Goal: Transaction & Acquisition: Purchase product/service

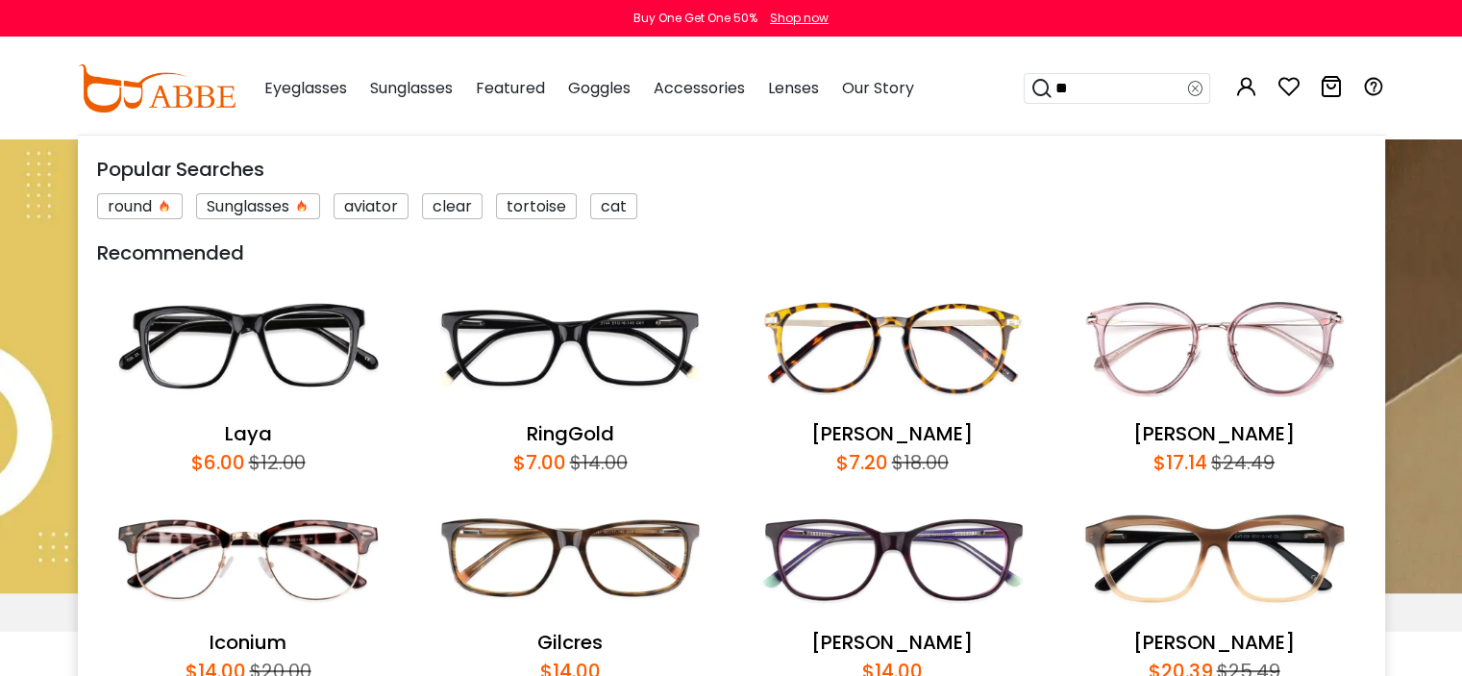
type input "*"
type input "********"
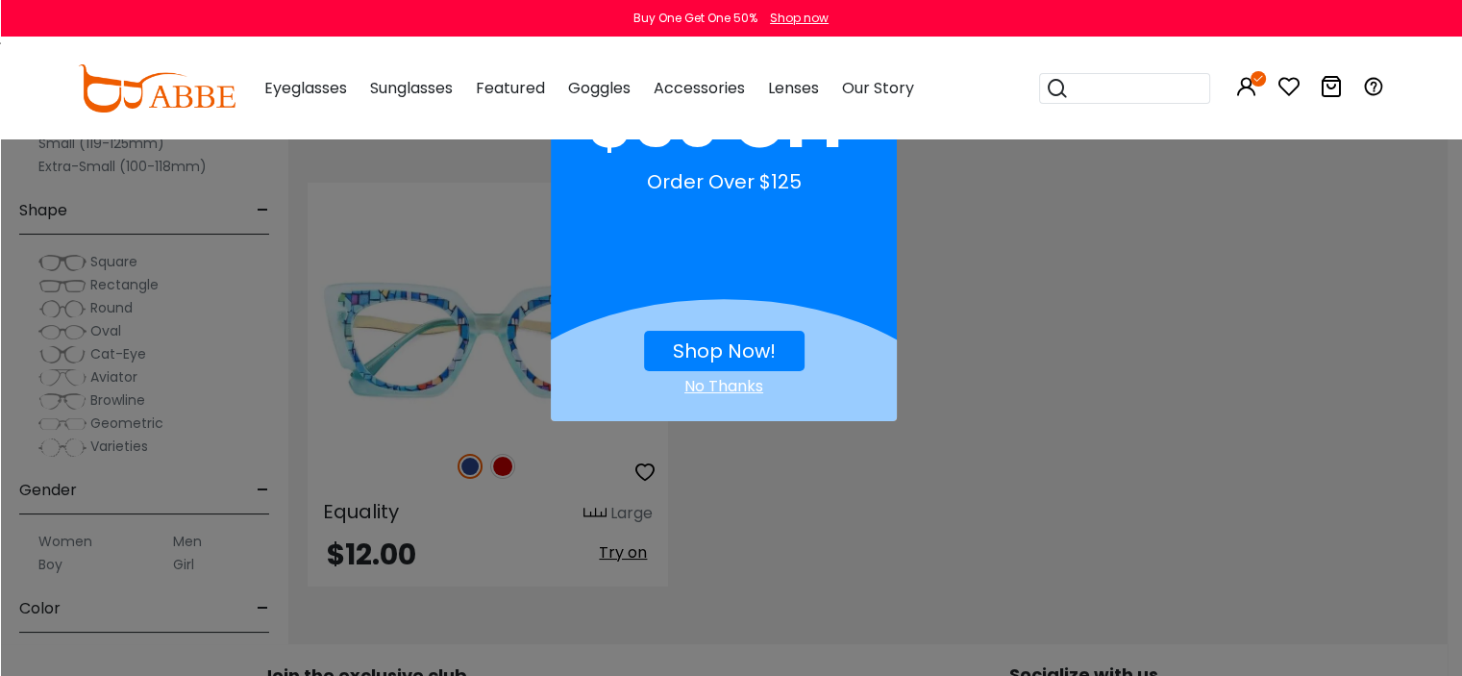
scroll to position [387, 0]
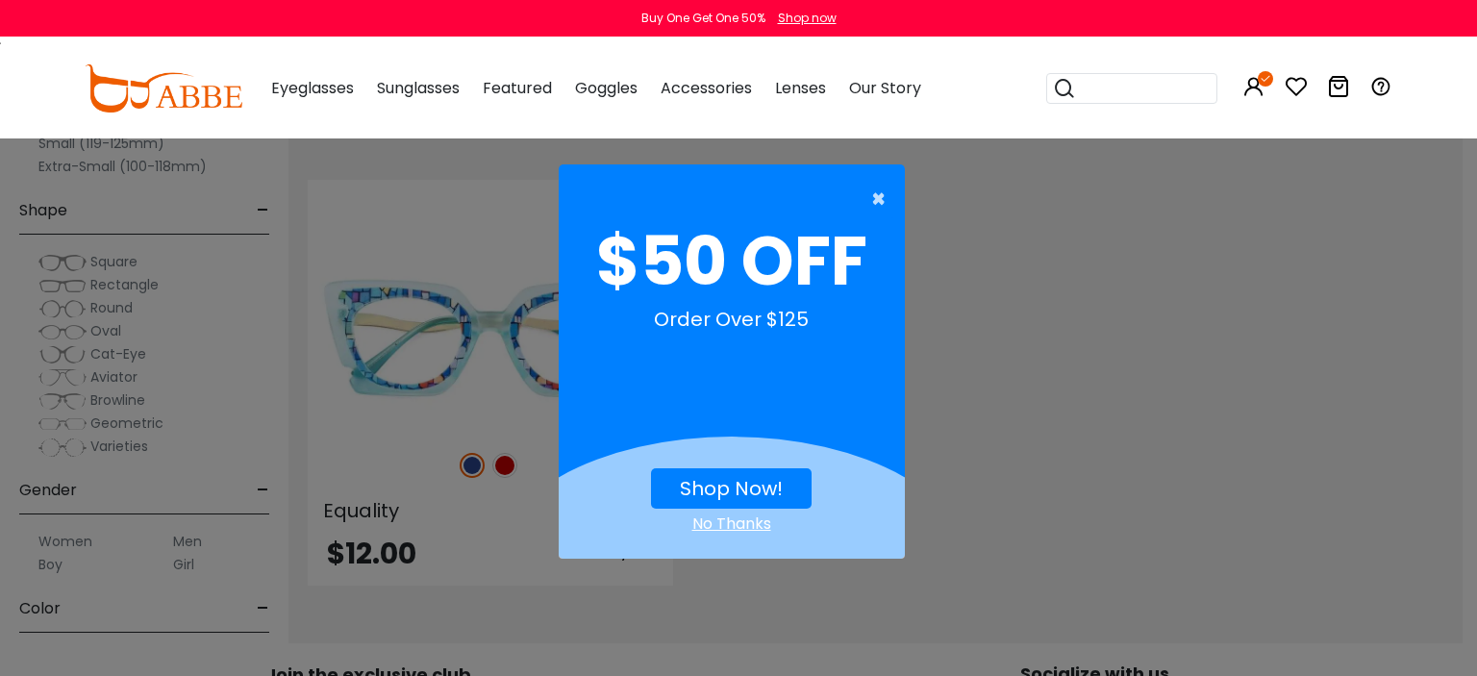
click at [880, 202] on span "×" at bounding box center [883, 199] width 24 height 38
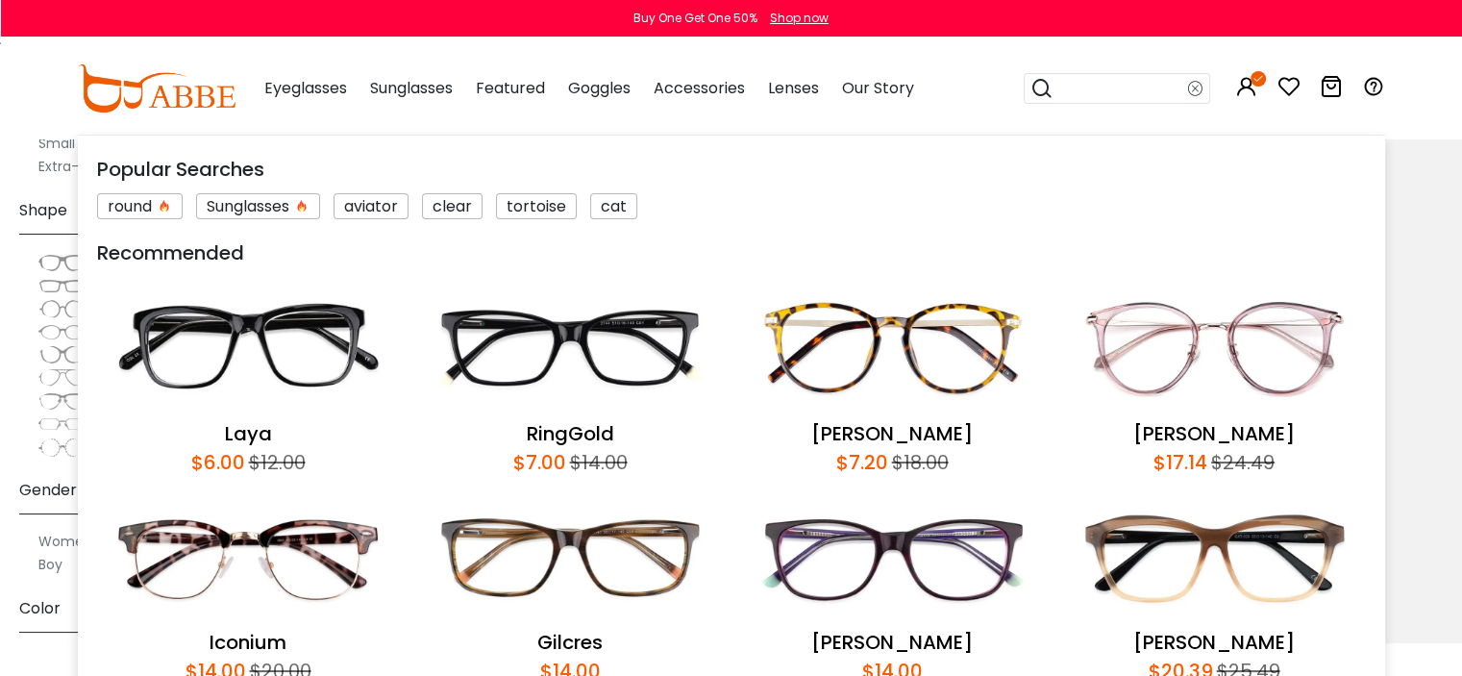
click at [1113, 87] on input "search" at bounding box center [1121, 88] width 135 height 29
type input "*******"
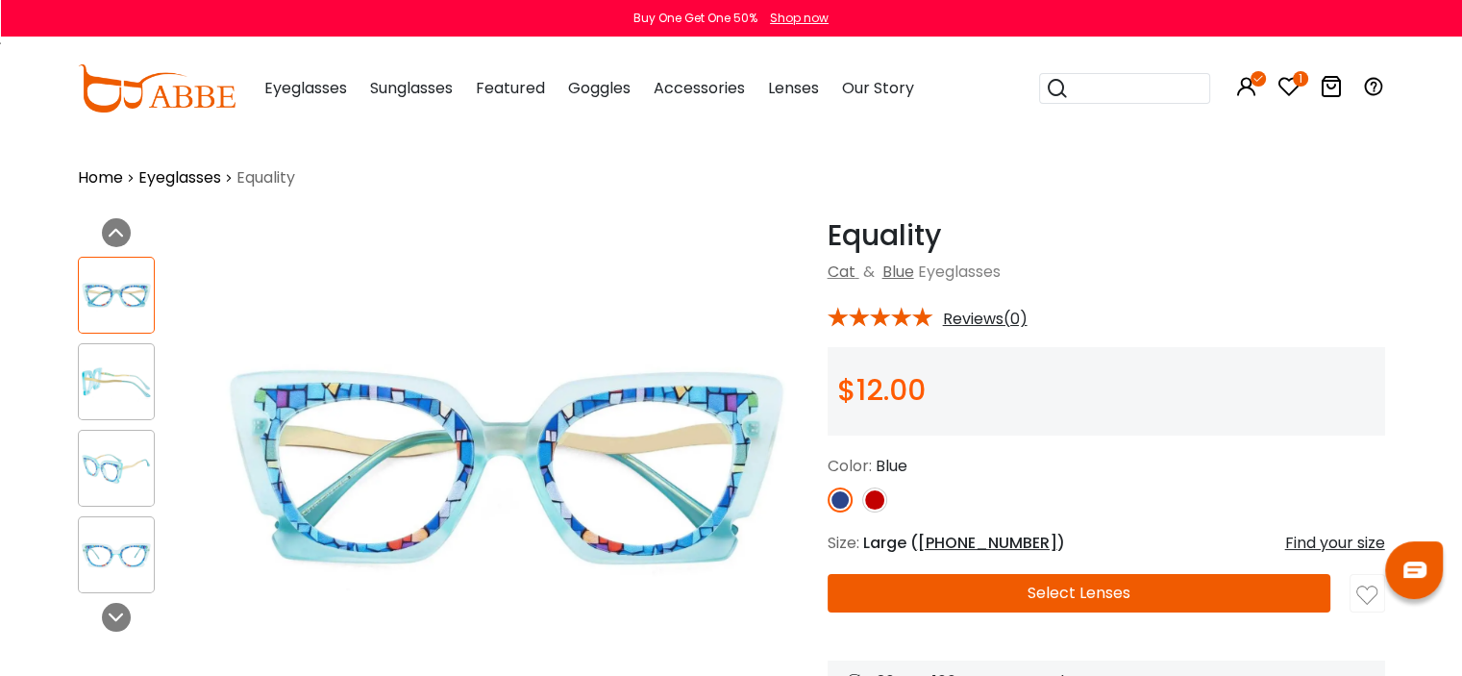
click at [876, 492] on img at bounding box center [874, 499] width 25 height 25
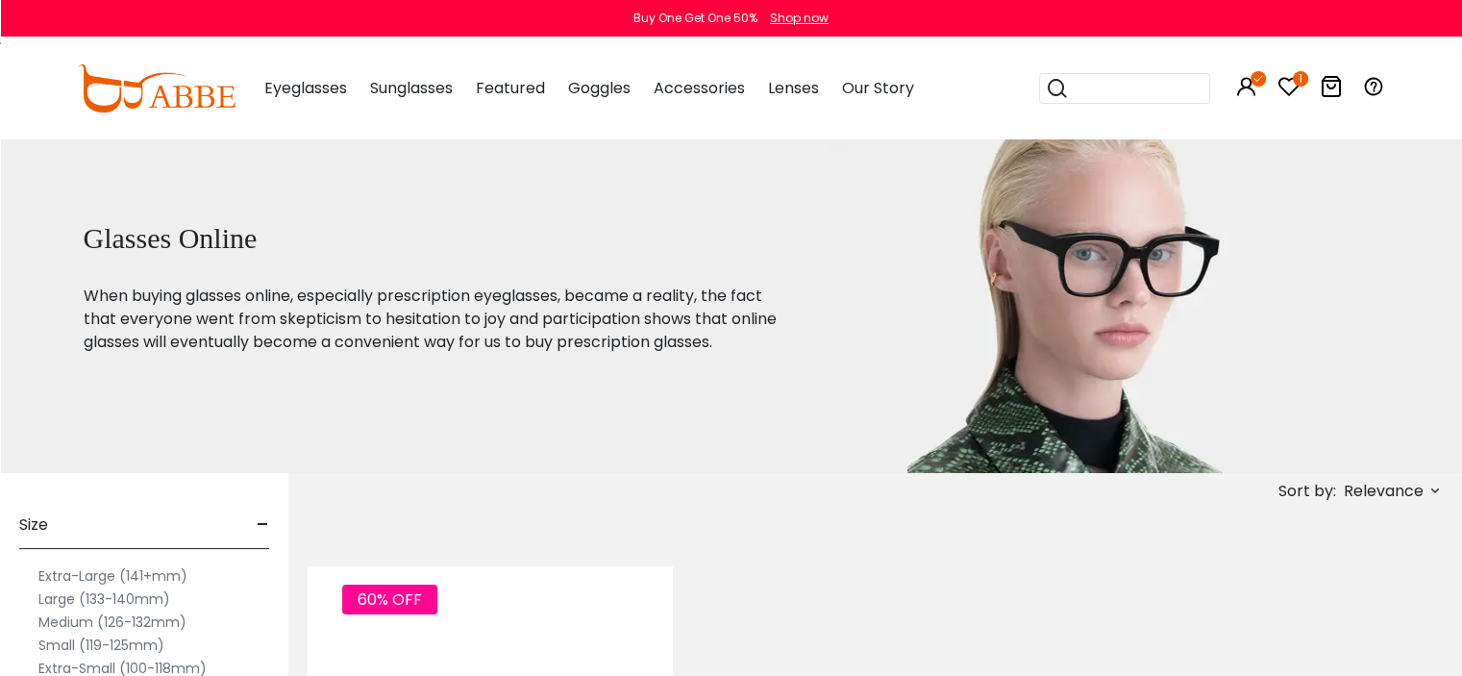
drag, startPoint x: 572, startPoint y: 596, endPoint x: 569, endPoint y: 580, distance: 16.6
drag, startPoint x: 1072, startPoint y: 561, endPoint x: 934, endPoint y: 517, distance: 144.4
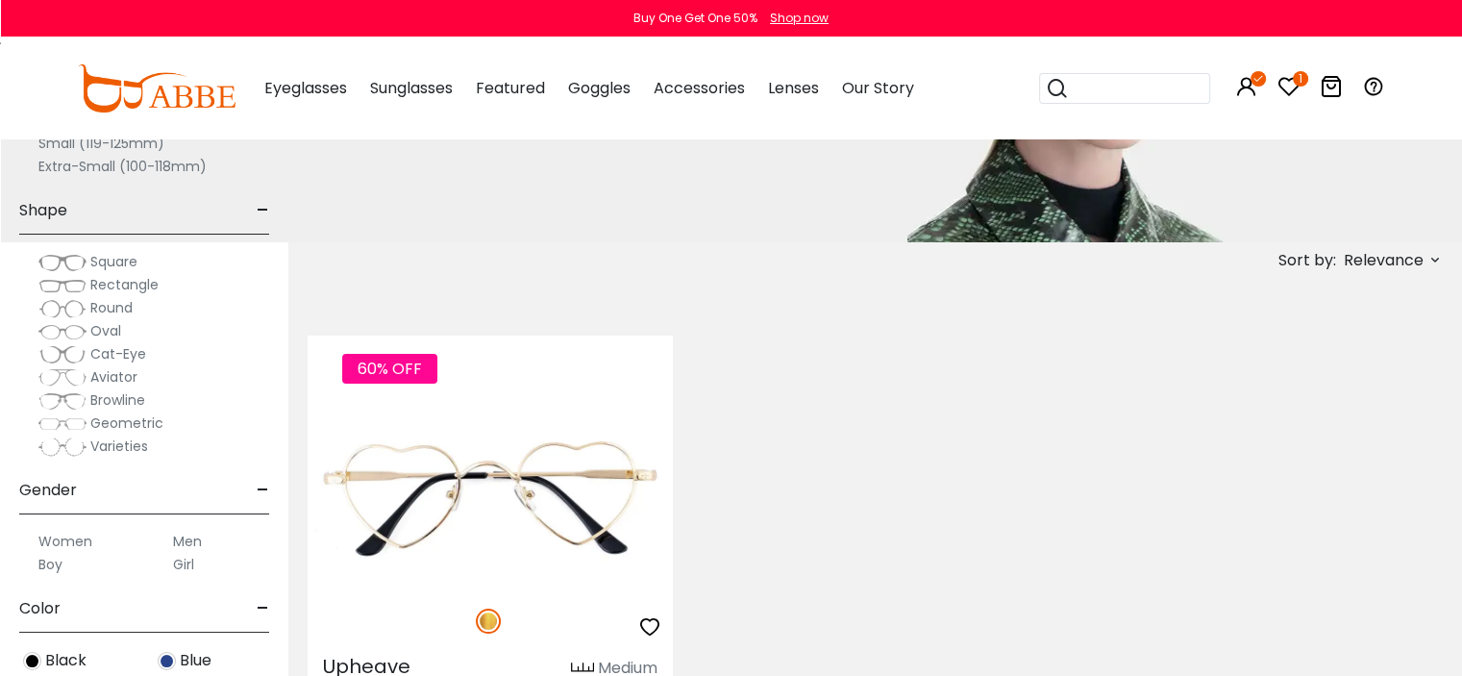
scroll to position [385, 0]
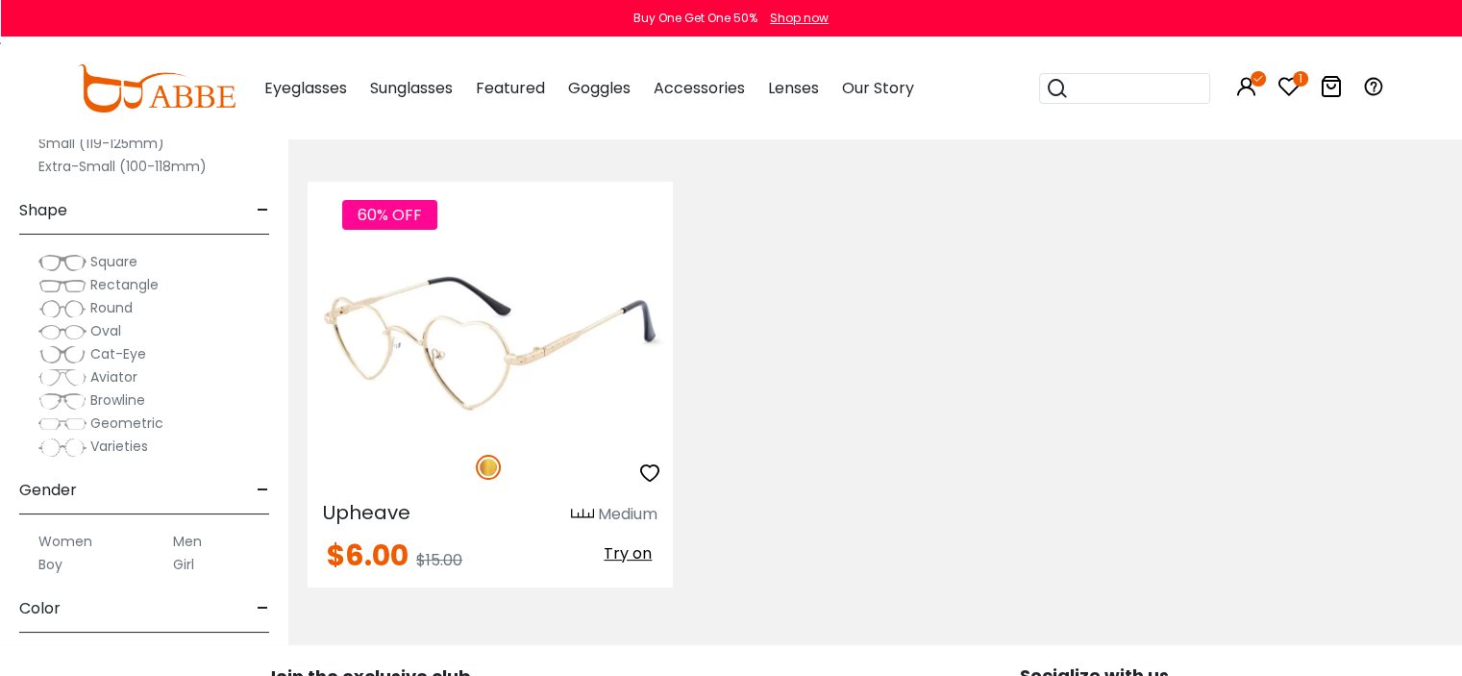
drag, startPoint x: 448, startPoint y: 348, endPoint x: 458, endPoint y: 349, distance: 9.7
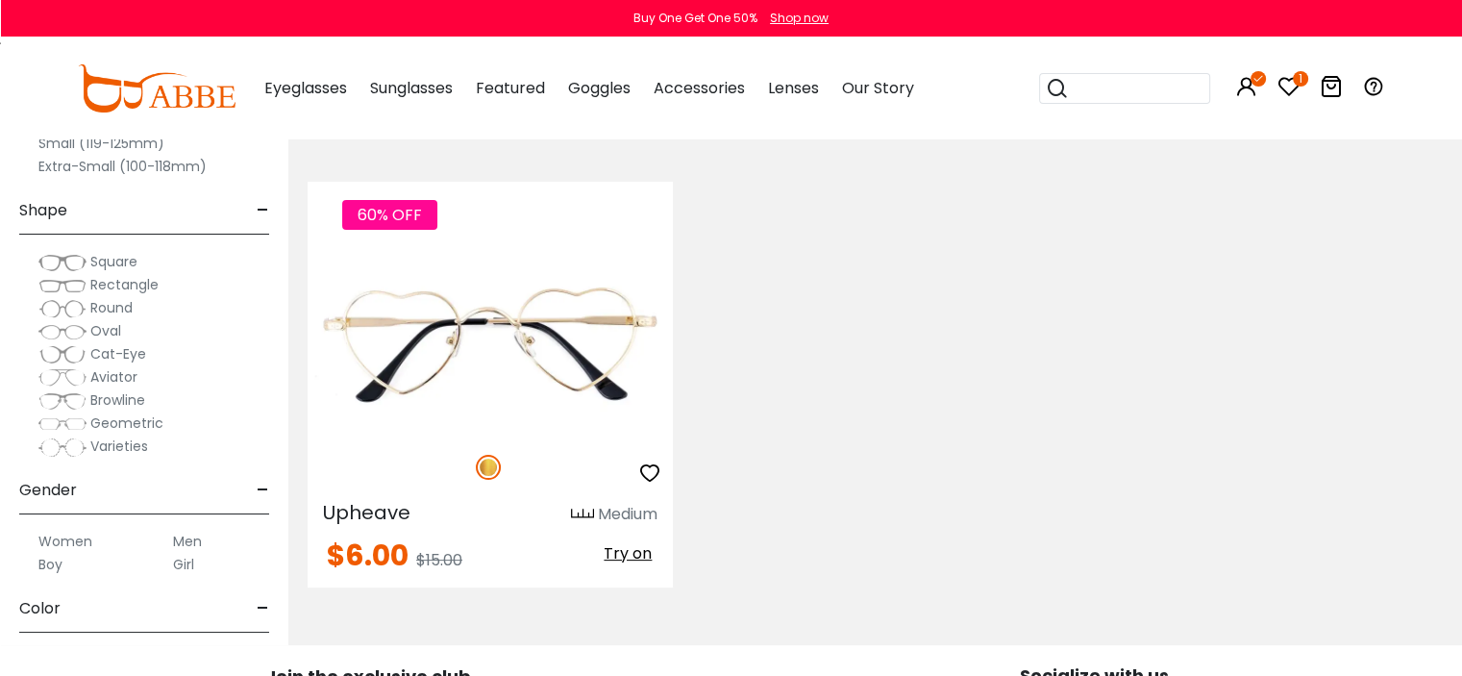
drag, startPoint x: 850, startPoint y: 494, endPoint x: 829, endPoint y: 479, distance: 26.1
click at [845, 491] on div "60% OFF Upheave Medium $6.00 $15.00" at bounding box center [875, 384] width 1154 height 463
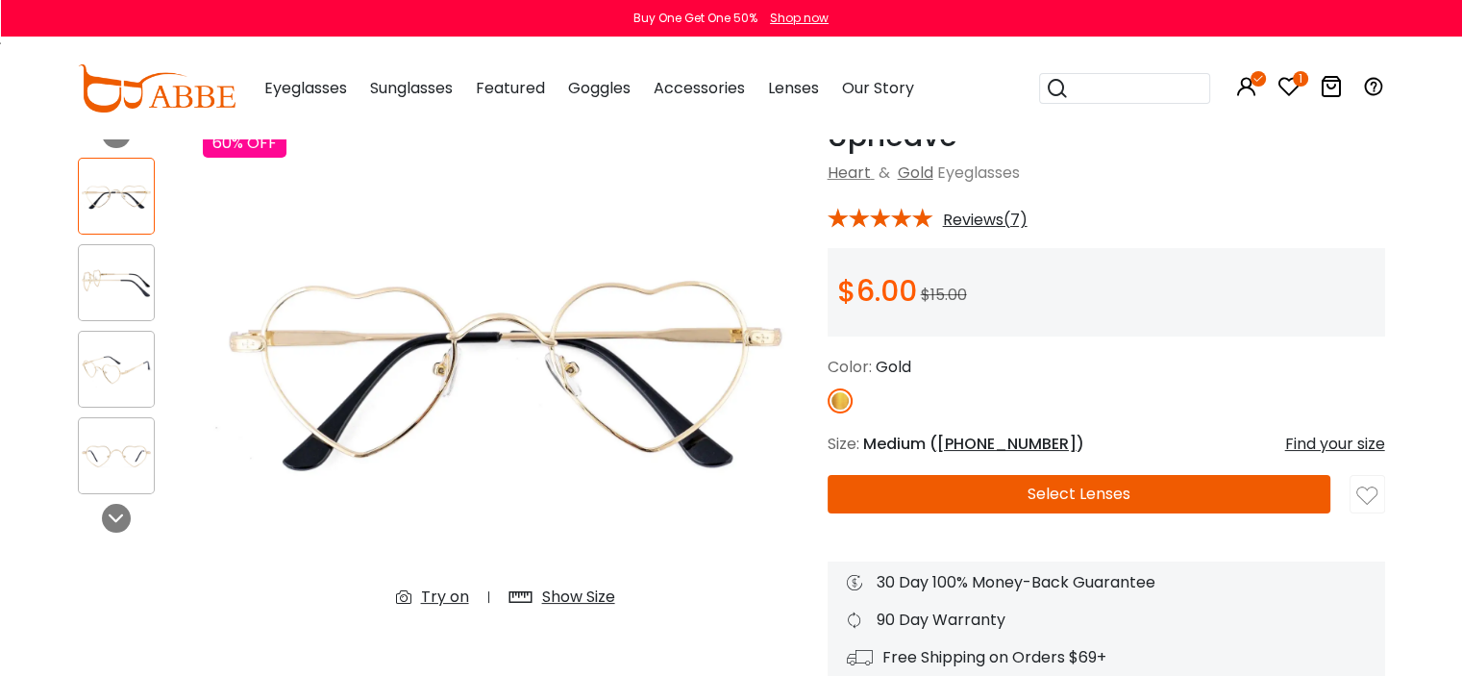
click at [102, 284] on img at bounding box center [116, 282] width 75 height 37
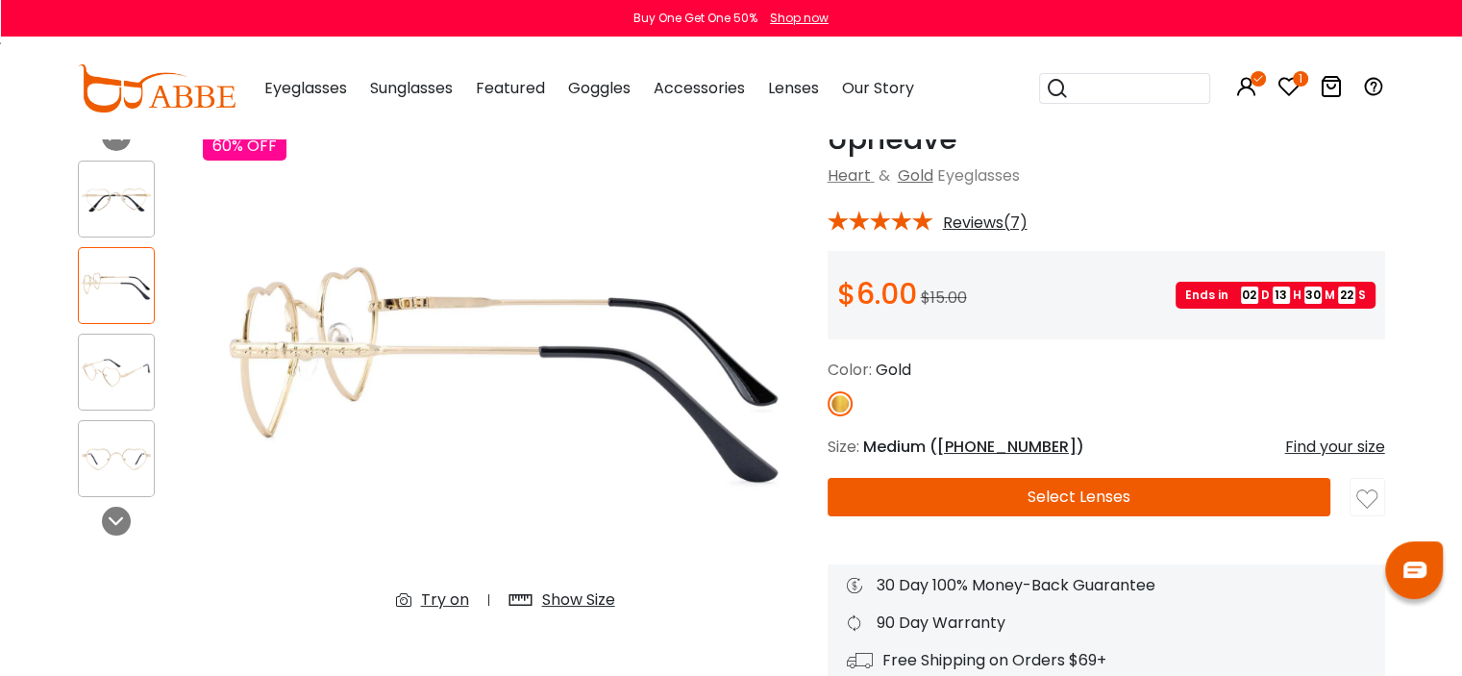
scroll to position [99, 0]
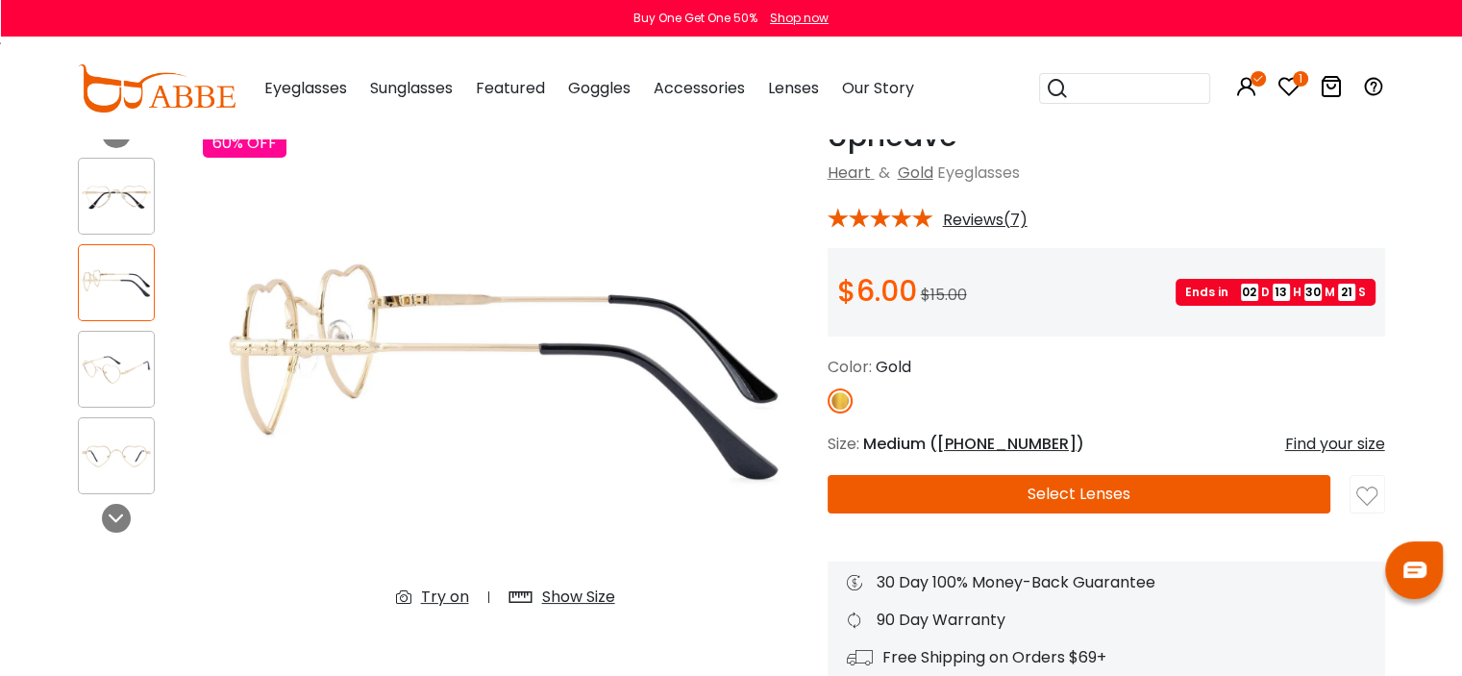
click at [88, 362] on img at bounding box center [116, 369] width 75 height 37
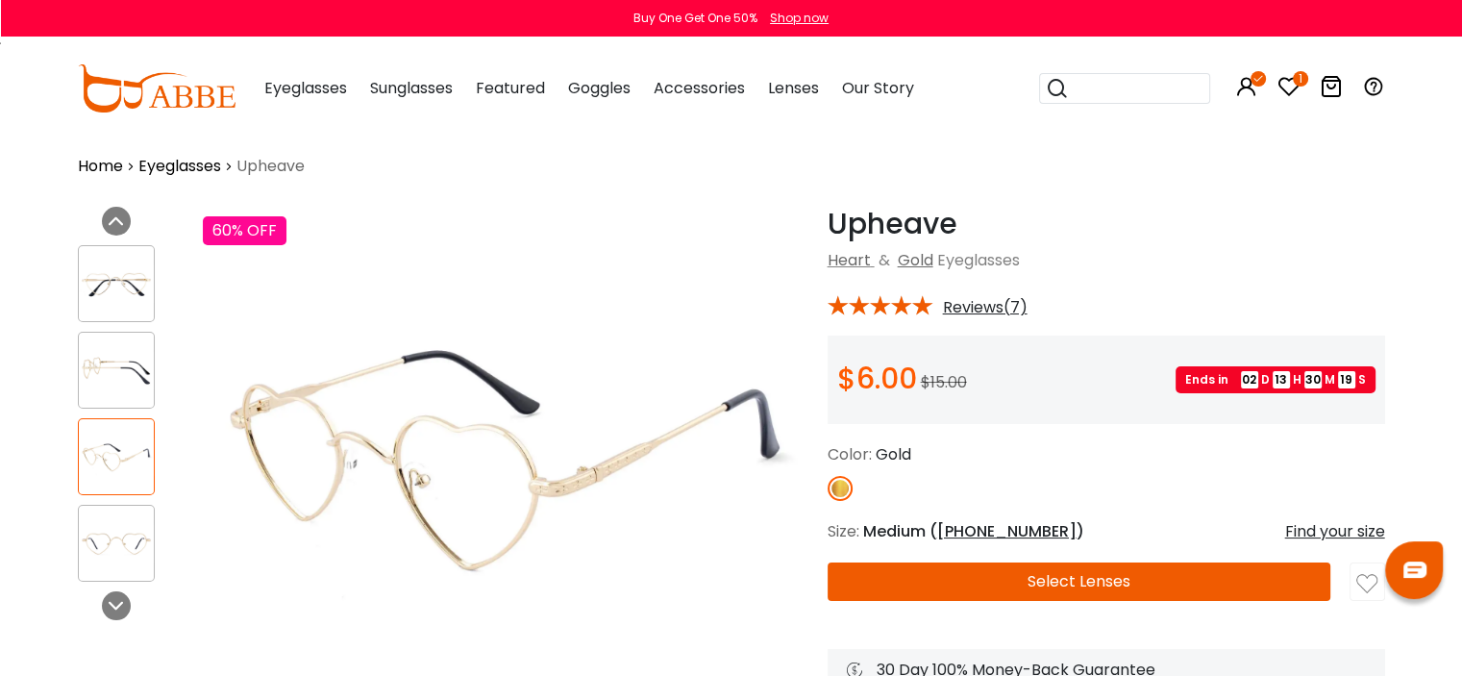
scroll to position [3, 0]
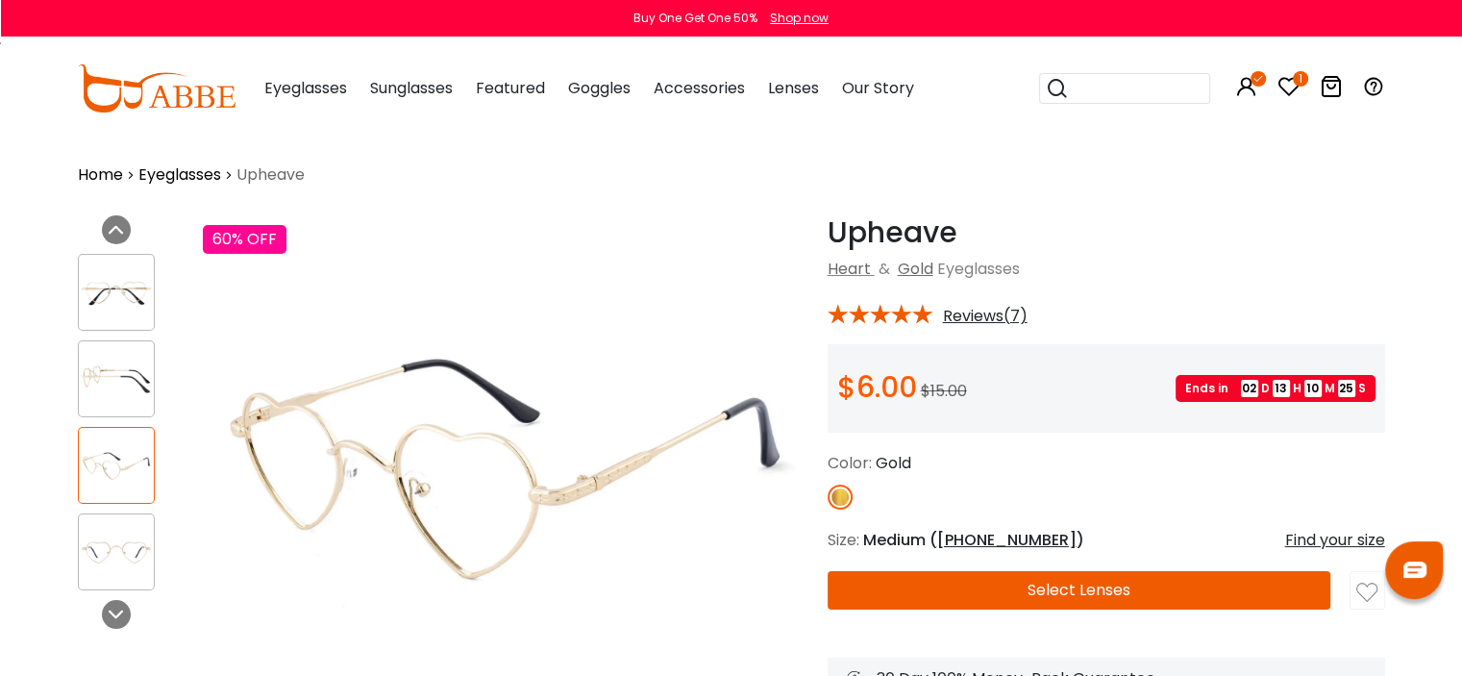
click at [586, 620] on img at bounding box center [506, 467] width 606 height 505
click at [692, 555] on img at bounding box center [506, 467] width 606 height 505
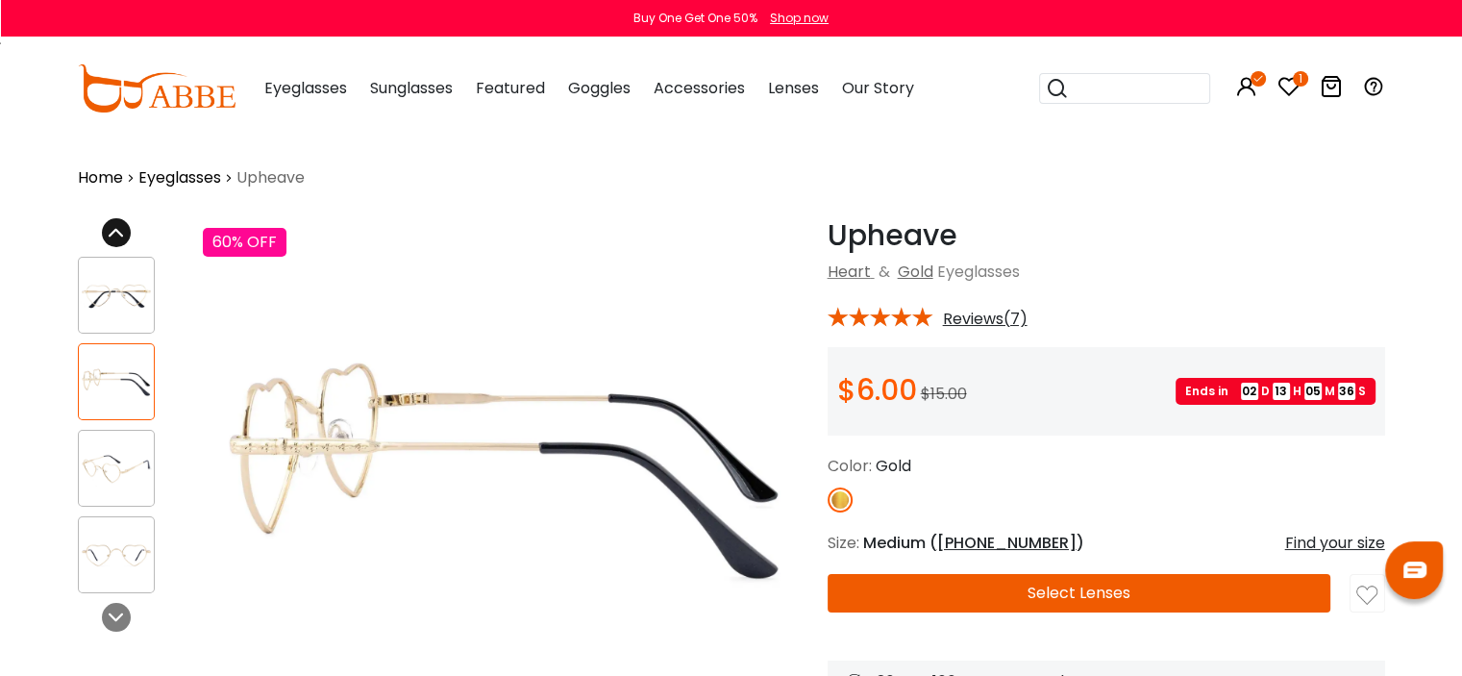
click at [115, 228] on icon at bounding box center [116, 232] width 15 height 15
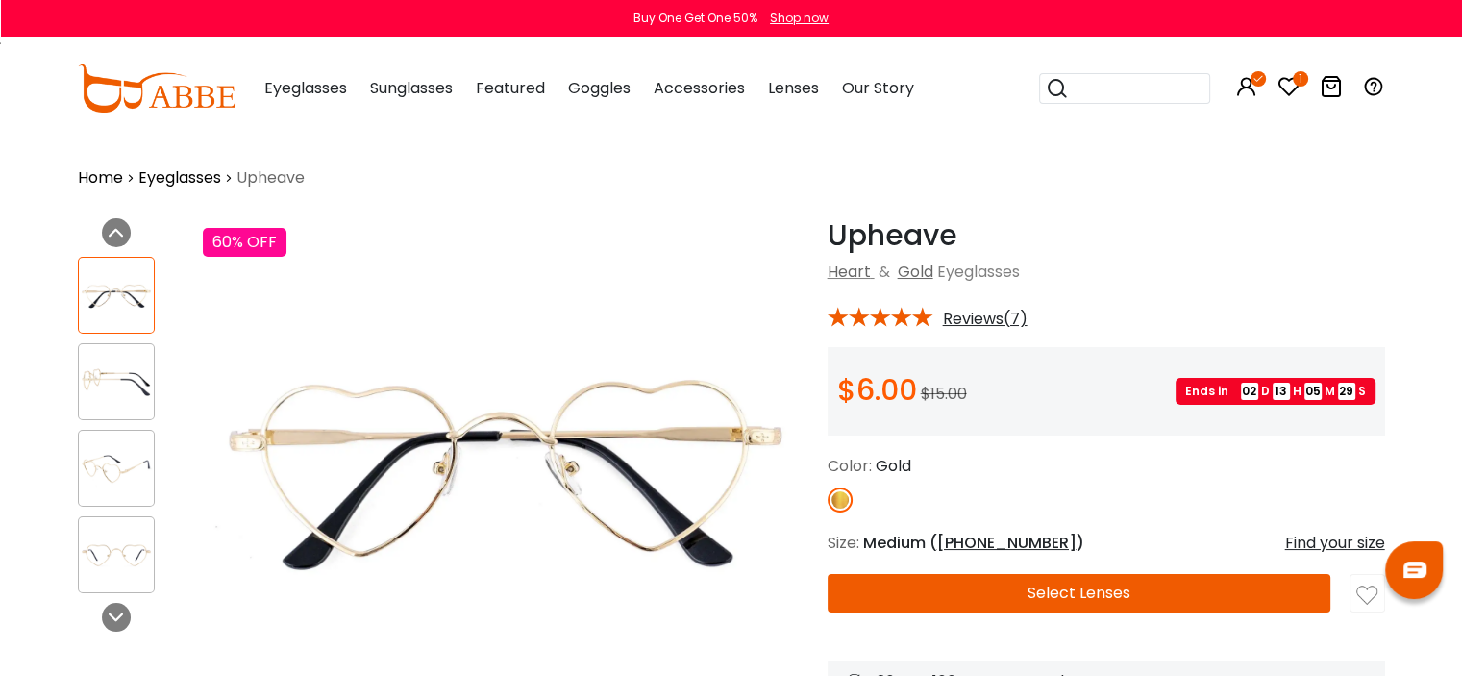
click at [94, 388] on img at bounding box center [116, 381] width 75 height 37
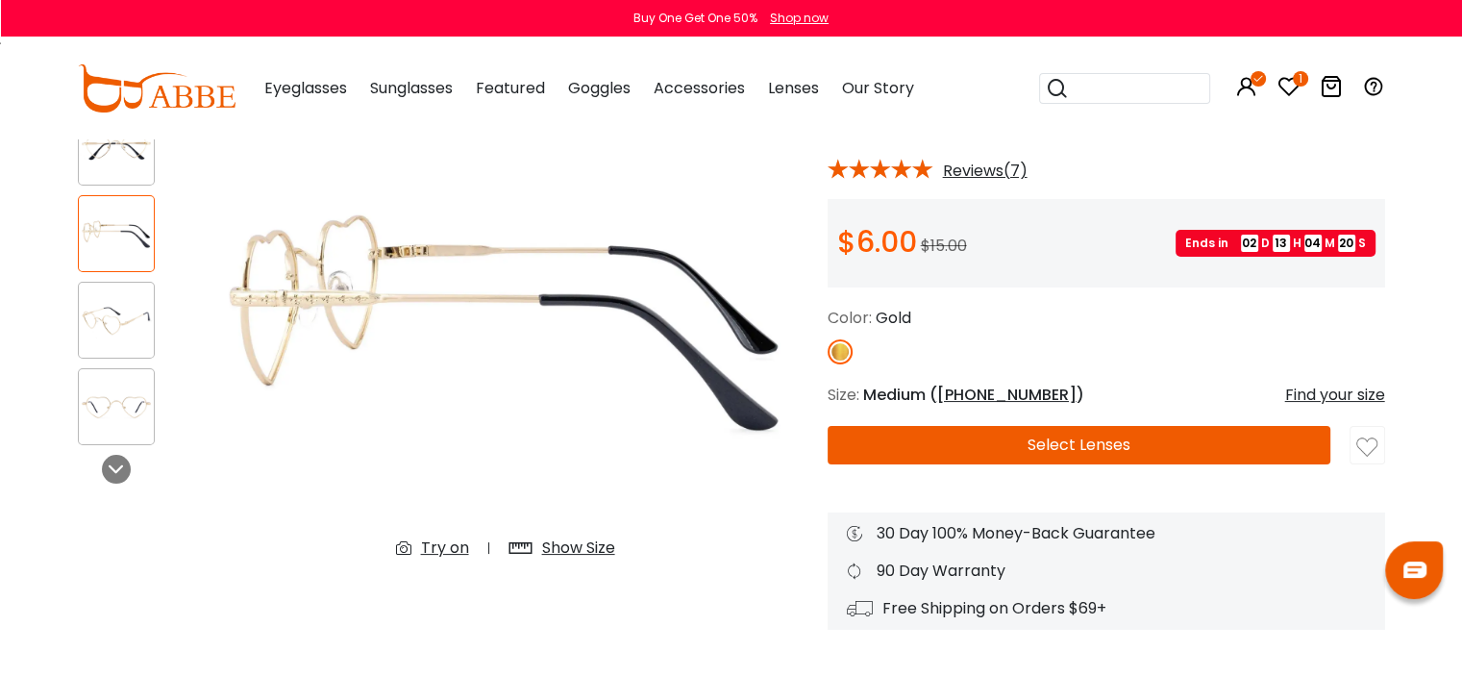
scroll to position [192, 0]
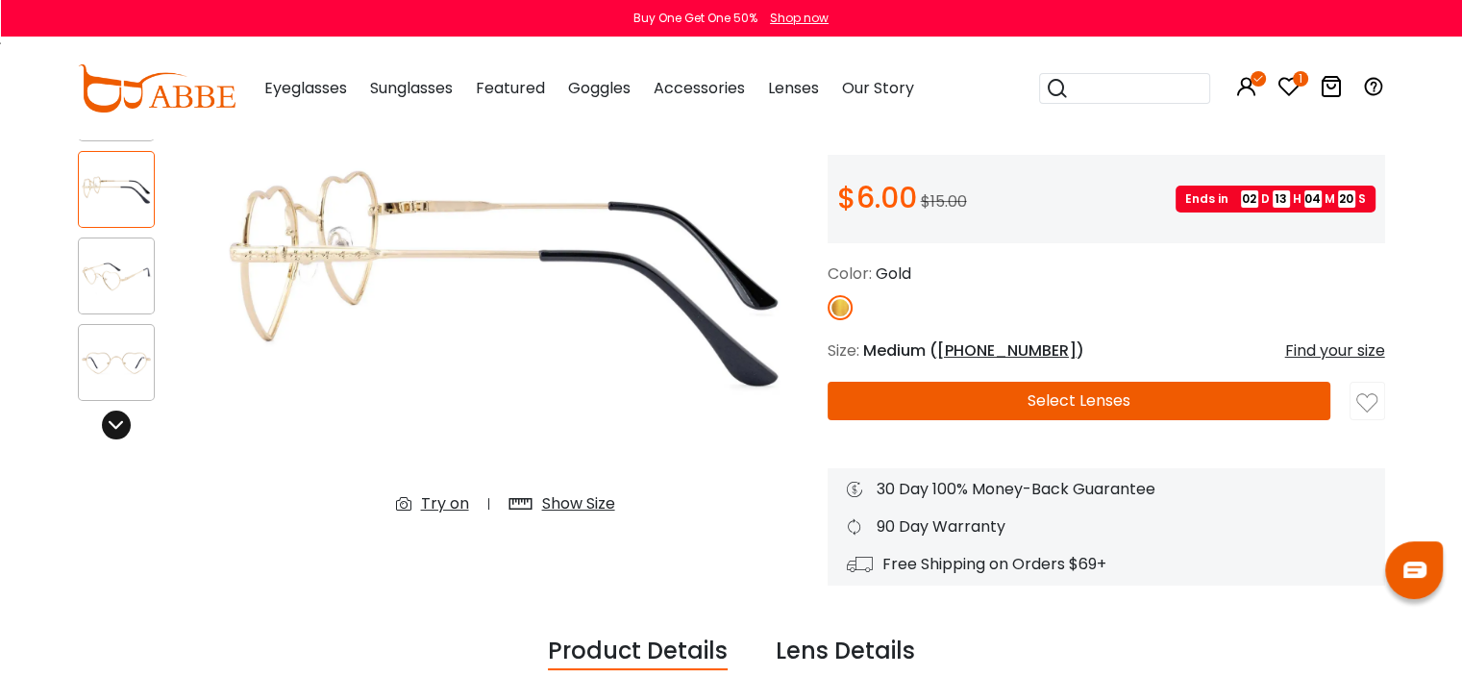
drag, startPoint x: 118, startPoint y: 421, endPoint x: 103, endPoint y: 432, distance: 18.7
click at [118, 422] on icon at bounding box center [116, 424] width 15 height 15
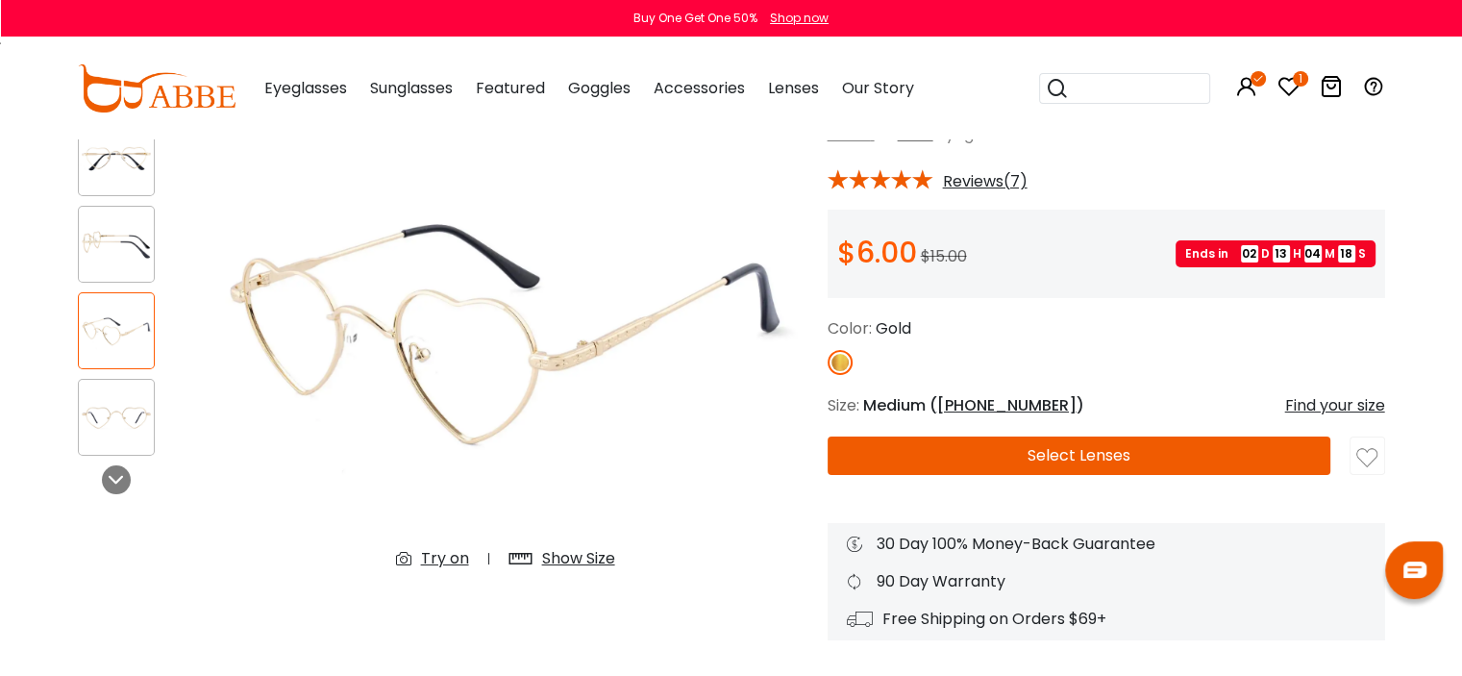
scroll to position [96, 0]
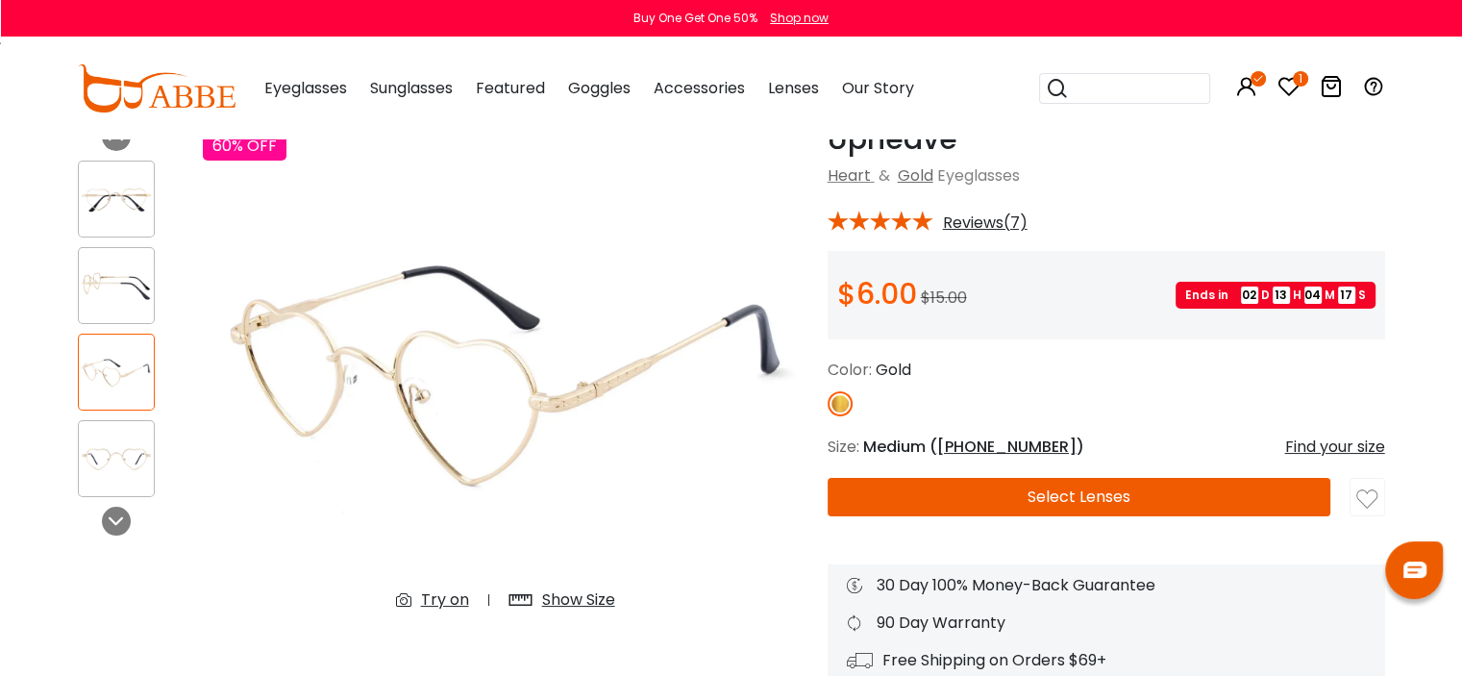
click at [128, 453] on img at bounding box center [116, 458] width 75 height 37
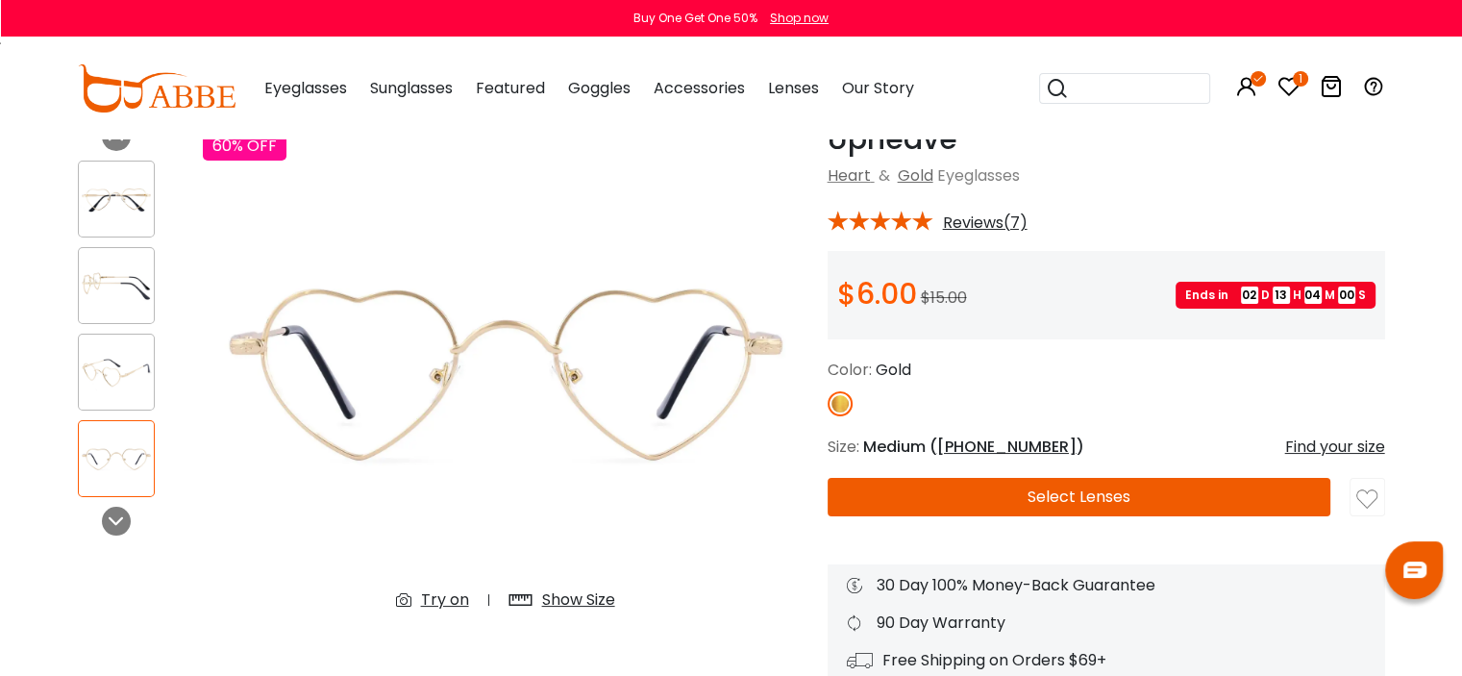
scroll to position [0, 0]
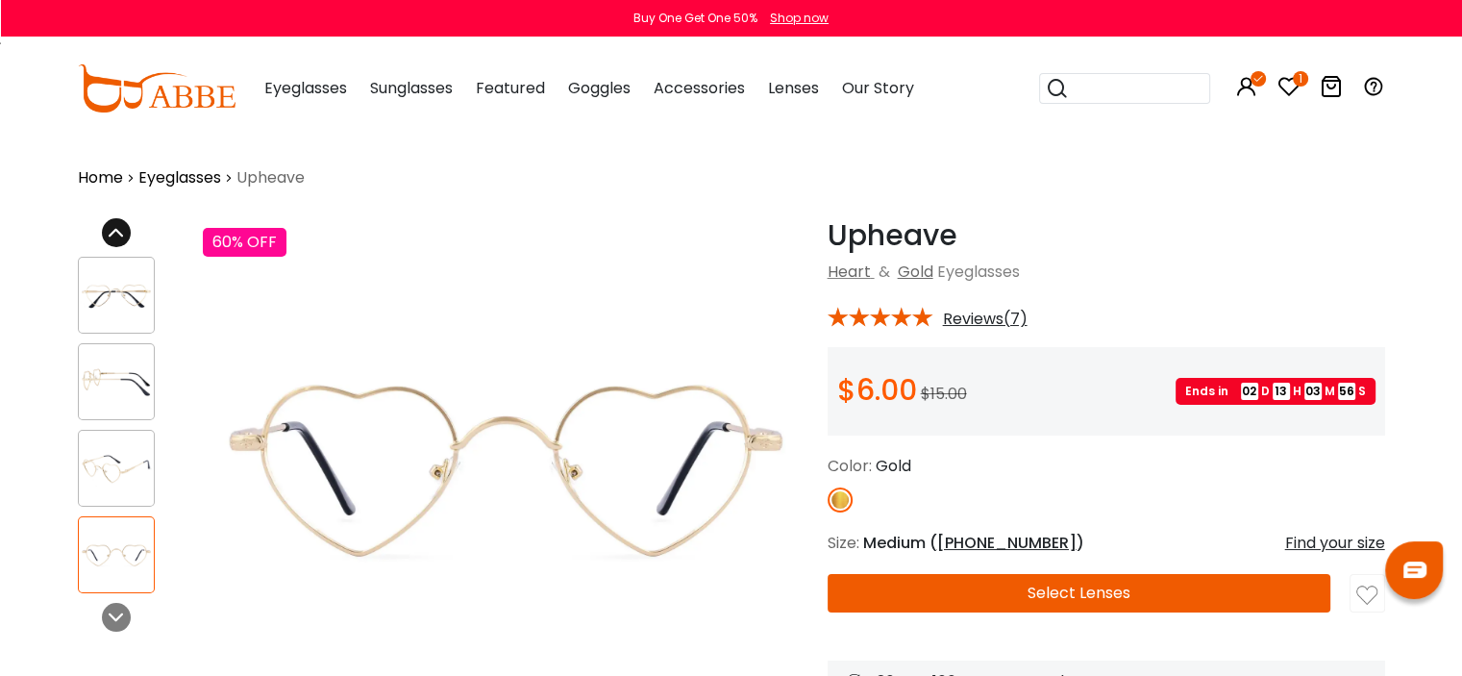
click at [112, 225] on icon at bounding box center [116, 232] width 15 height 15
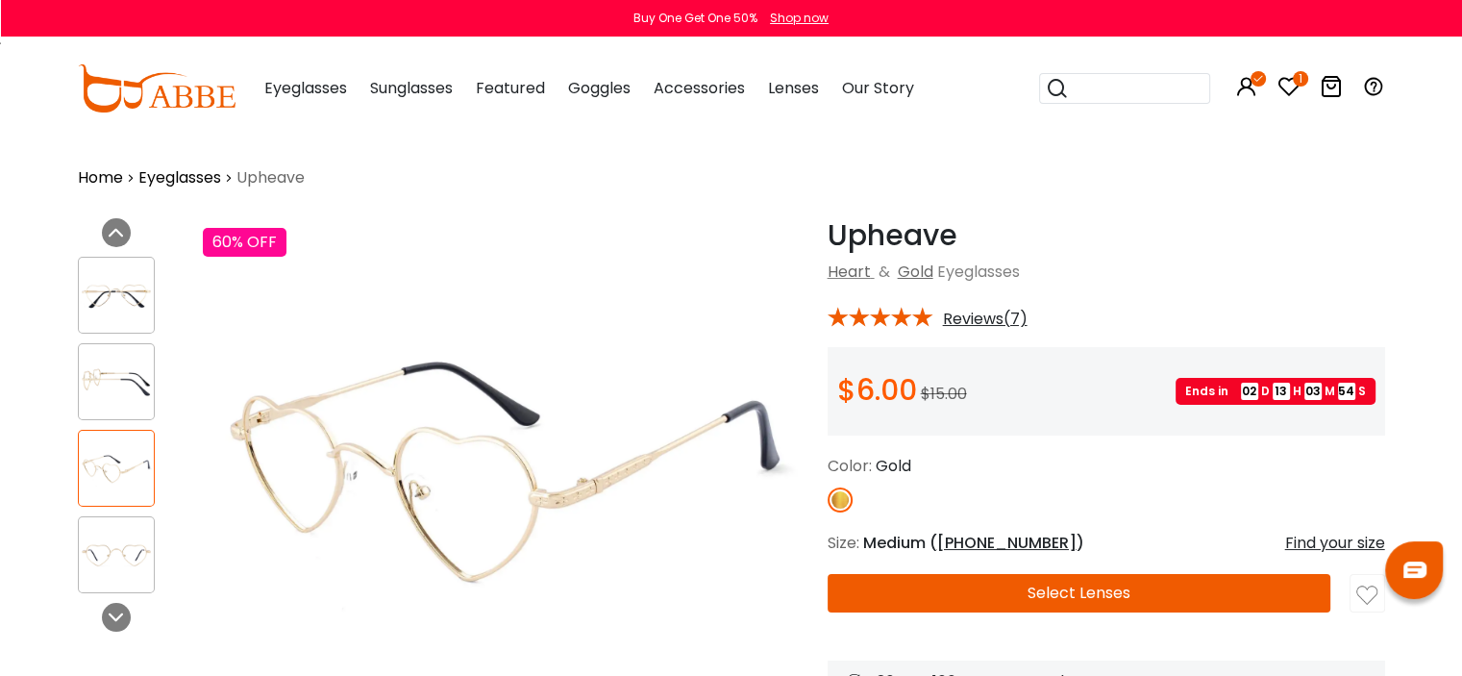
click at [117, 388] on img at bounding box center [116, 381] width 75 height 37
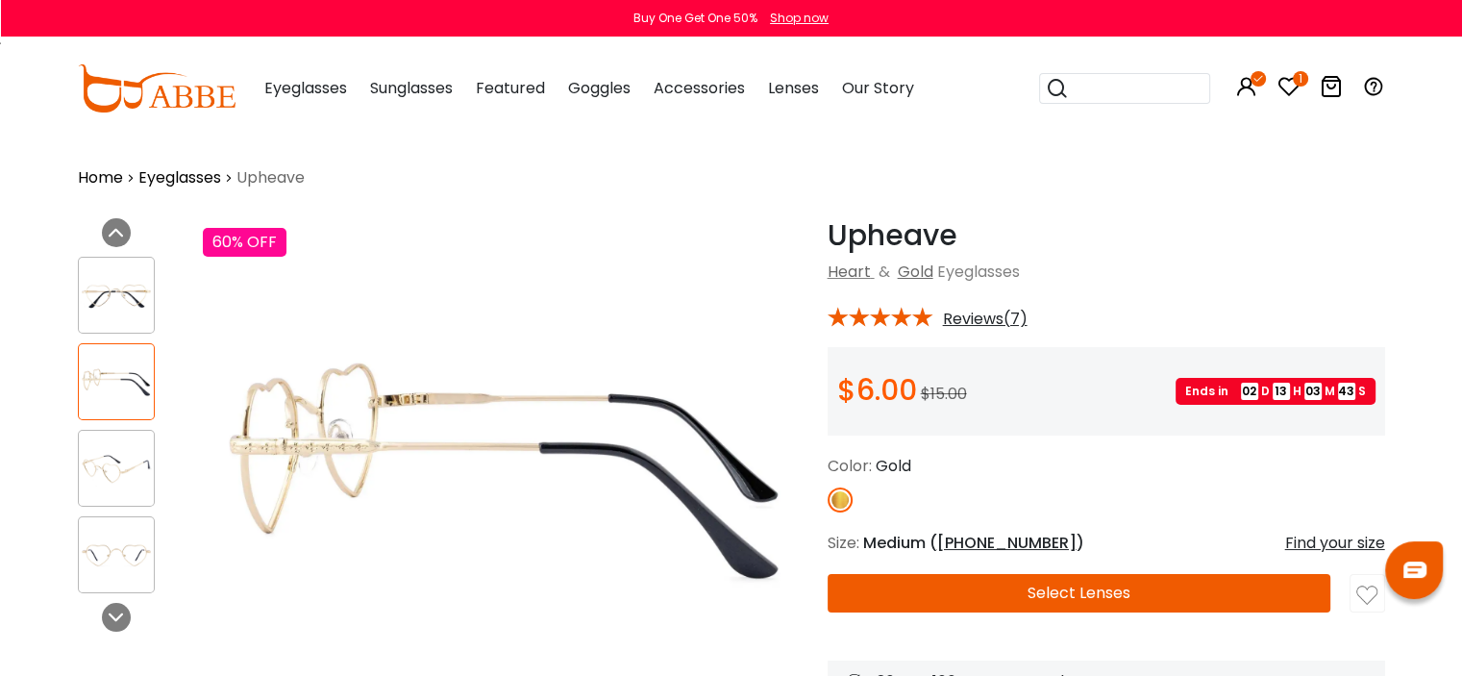
click at [123, 307] on img at bounding box center [116, 295] width 75 height 37
